Goal: Find specific page/section: Find specific page/section

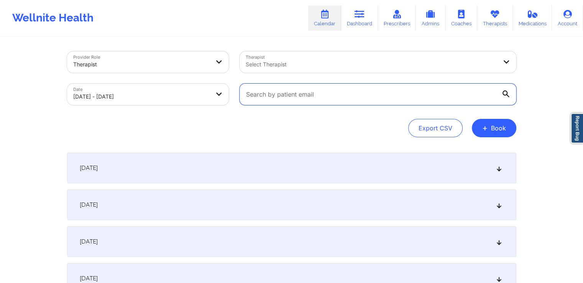
click at [398, 92] on input "text" at bounding box center [377, 93] width 277 height 21
paste input "[EMAIL_ADDRESS][DOMAIN_NAME]"
type input "[EMAIL_ADDRESS][DOMAIN_NAME]"
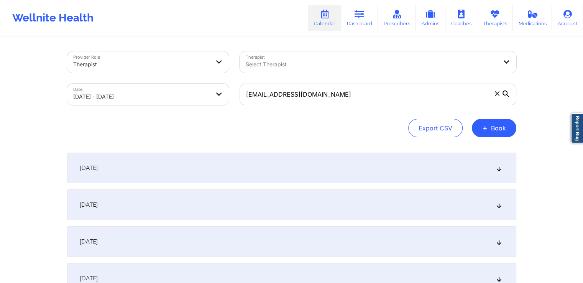
click at [187, 85] on body "Wellnite Health Calendar Dashboard Prescribers Admins Coaches Therapists Medica…" at bounding box center [291, 141] width 583 height 283
select select "2025-9"
select select "2025-10"
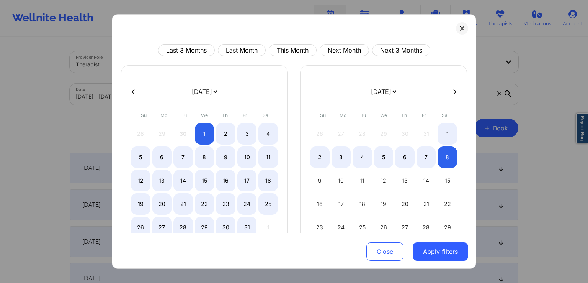
click at [132, 94] on icon at bounding box center [133, 91] width 3 height 6
select select "2025-8"
select select "2025-9"
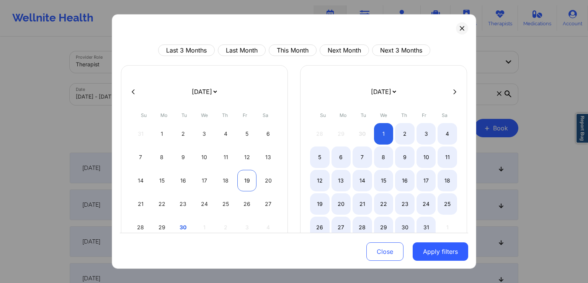
click at [241, 177] on div "19" at bounding box center [247, 180] width 20 height 21
select select "2025-8"
select select "2025-9"
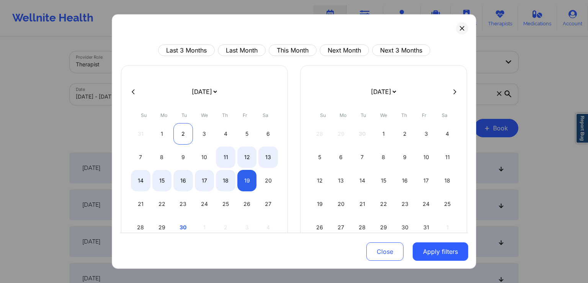
select select "2025-8"
select select "2025-9"
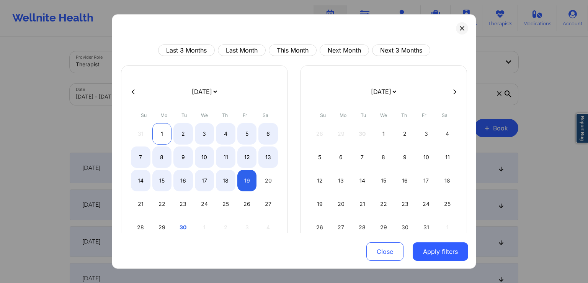
select select "2025-8"
select select "2025-9"
click at [167, 129] on div "1" at bounding box center [162, 133] width 20 height 21
select select "2025-8"
select select "2025-9"
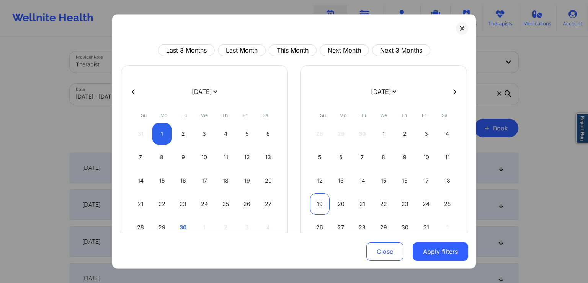
select select "2025-8"
select select "2025-9"
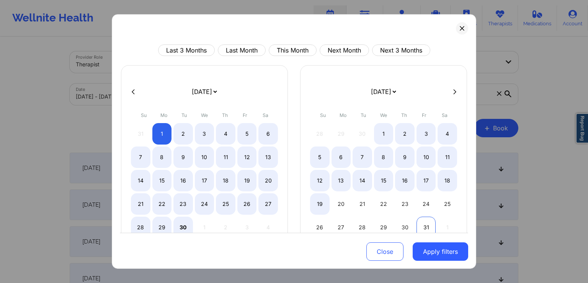
select select "2025-8"
select select "2025-9"
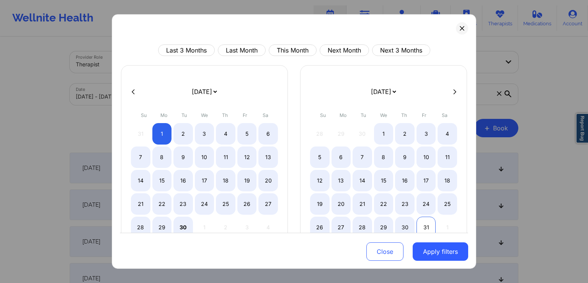
click at [423, 224] on div "31" at bounding box center [427, 226] width 20 height 21
select select "2025-8"
select select "2025-9"
click at [434, 248] on button "Apply filters" at bounding box center [441, 251] width 56 height 18
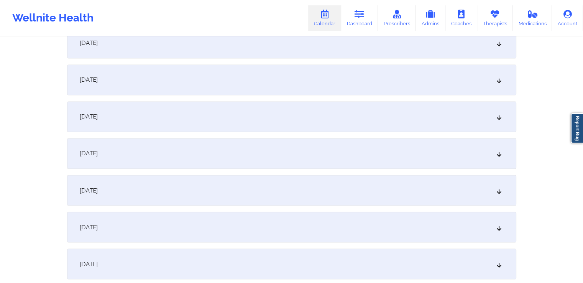
scroll to position [1272, 0]
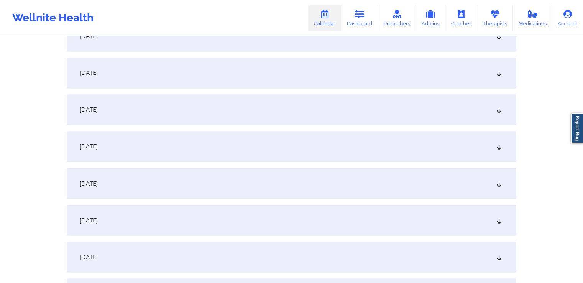
click at [468, 77] on div "[DATE]" at bounding box center [291, 72] width 449 height 31
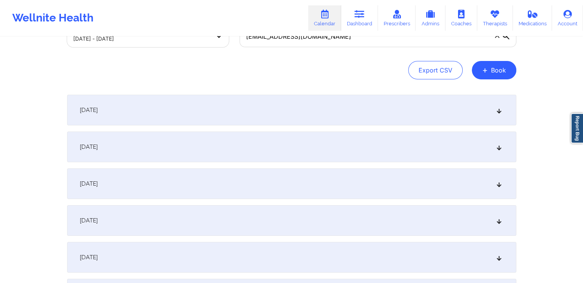
scroll to position [57, 0]
click at [387, 111] on div "[DATE]" at bounding box center [291, 111] width 449 height 31
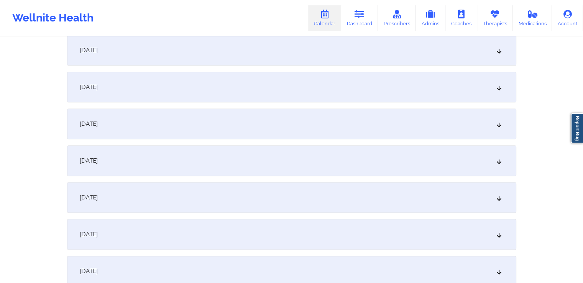
scroll to position [816, 0]
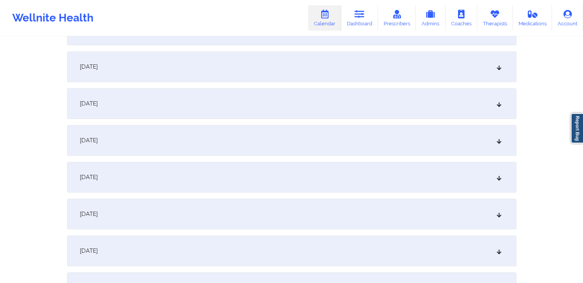
click at [311, 178] on div "[DATE]" at bounding box center [291, 177] width 449 height 31
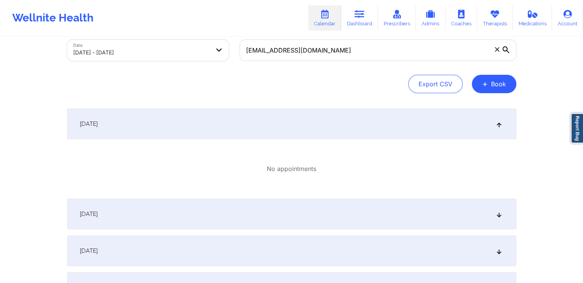
scroll to position [0, 0]
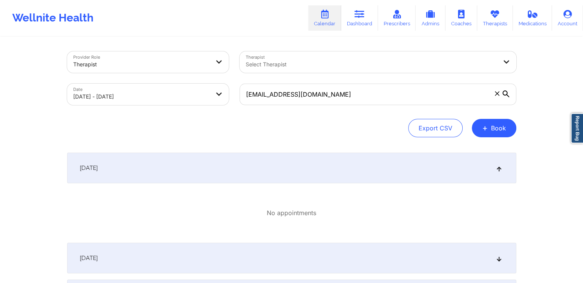
click at [497, 166] on icon at bounding box center [498, 167] width 7 height 5
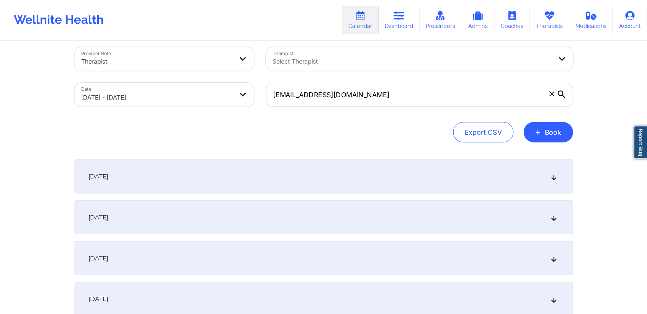
scroll to position [9, 0]
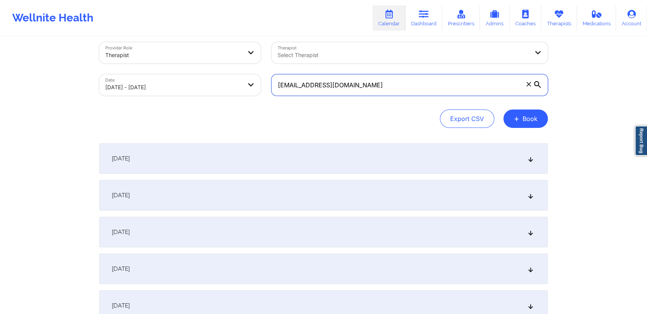
drag, startPoint x: 558, startPoint y: 0, endPoint x: 390, endPoint y: 92, distance: 190.6
click at [390, 92] on input "[EMAIL_ADDRESS][DOMAIN_NAME]" at bounding box center [410, 84] width 277 height 21
select select "2025-8"
select select "2025-9"
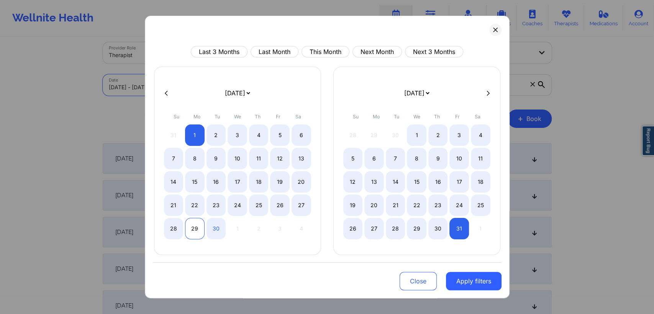
click at [192, 221] on div "29" at bounding box center [195, 228] width 20 height 21
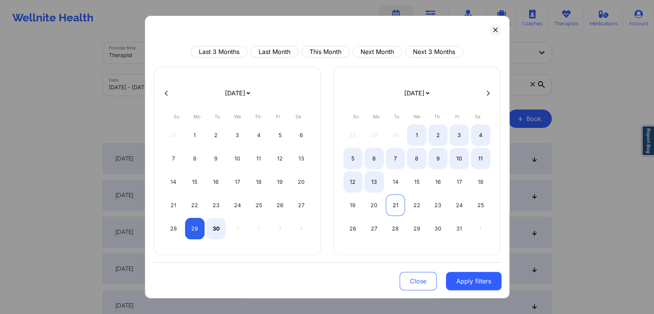
select select "2025-8"
select select "2025-9"
select select "2025-8"
select select "2025-9"
click at [389, 160] on div "7" at bounding box center [396, 158] width 20 height 21
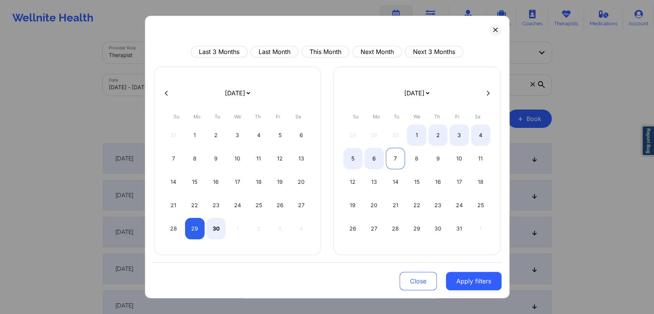
select select "2025-8"
select select "2025-9"
click at [468, 282] on button "Apply filters" at bounding box center [474, 281] width 56 height 18
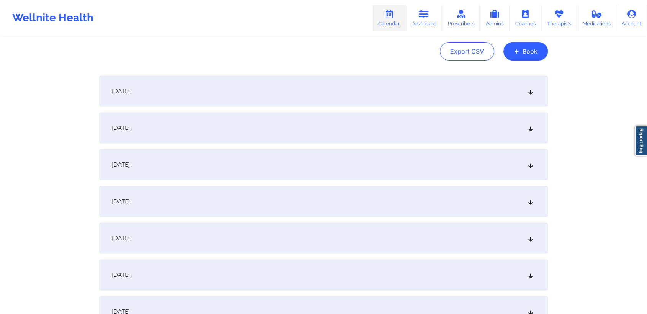
scroll to position [77, 0]
click at [440, 120] on div "[DATE]" at bounding box center [323, 127] width 449 height 31
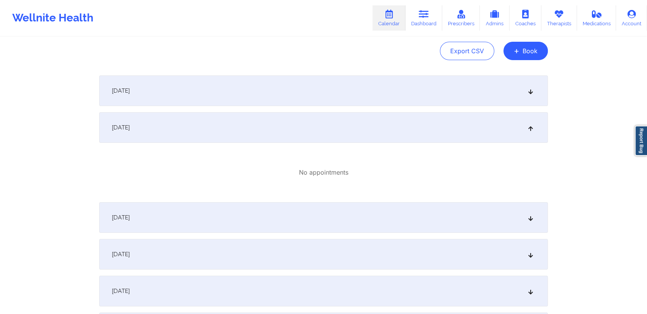
scroll to position [0, 0]
